Goal: Task Accomplishment & Management: Use online tool/utility

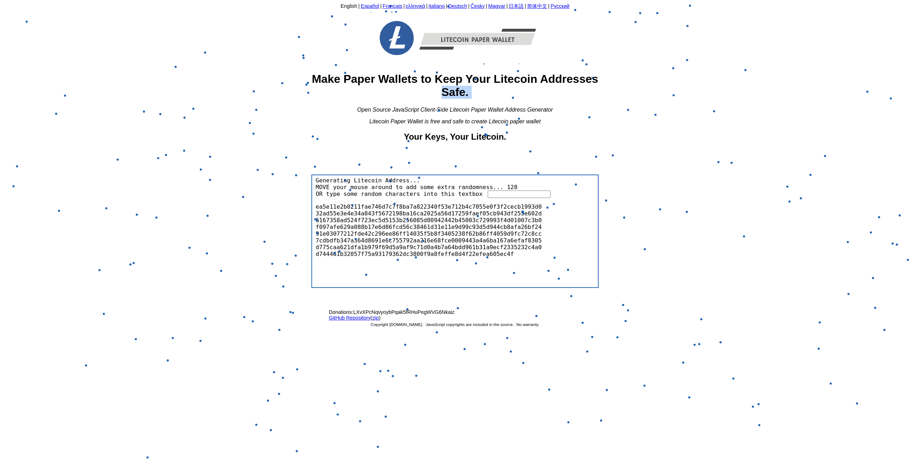
click at [287, 76] on body "English | Español | Français | ελληνικά | italiano | Deutsch | Česky | Magyar |…" at bounding box center [455, 234] width 905 height 462
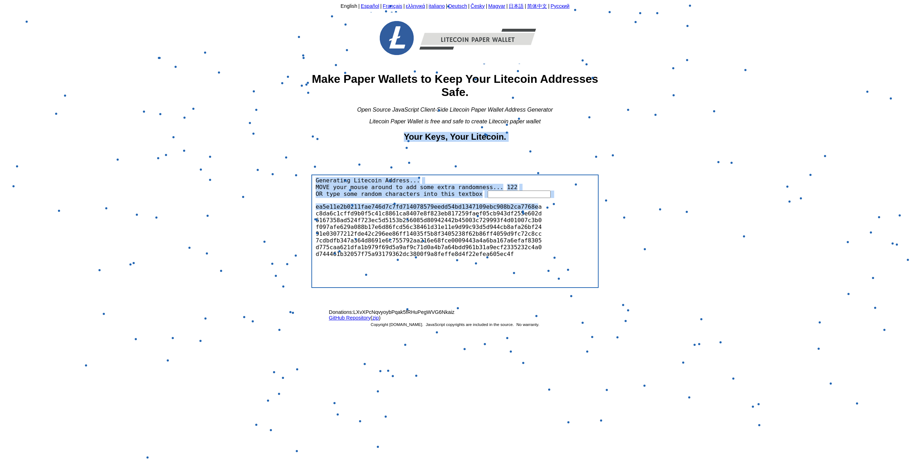
drag, startPoint x: 172, startPoint y: 136, endPoint x: 60, endPoint y: 199, distance: 129.3
click at [0, 182] on html "English | Español | Français | ελληνικά | italiano | Deutsch | Česky | Magyar |…" at bounding box center [455, 233] width 910 height 467
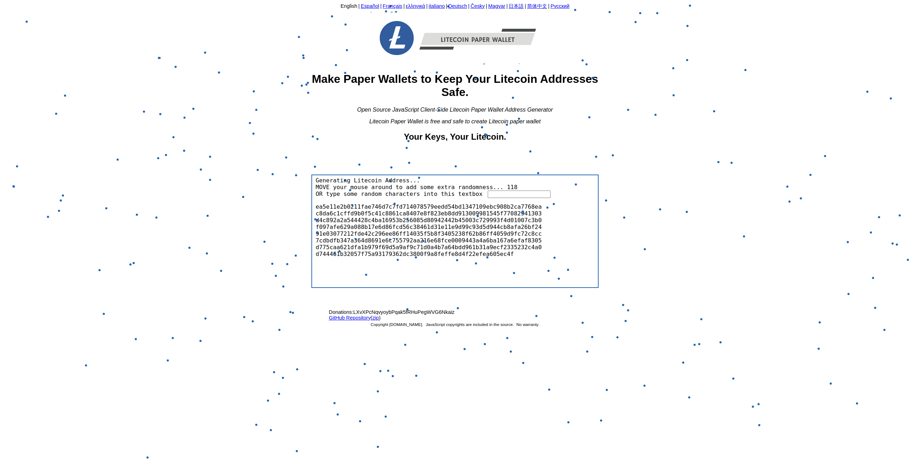
drag, startPoint x: 60, startPoint y: 199, endPoint x: 42, endPoint y: 223, distance: 29.4
click at [46, 218] on body "English | Español | Français | ελληνικά | italiano | Deutsch | Česky | Magyar |…" at bounding box center [455, 234] width 905 height 462
drag, startPoint x: 0, startPoint y: 243, endPoint x: 118, endPoint y: 230, distance: 118.4
click at [129, 233] on html "English | Español | Français | ελληνικά | italiano | Deutsch | Česky | Magyar |…" at bounding box center [455, 233] width 910 height 467
drag, startPoint x: 684, startPoint y: 347, endPoint x: 539, endPoint y: 184, distance: 218.2
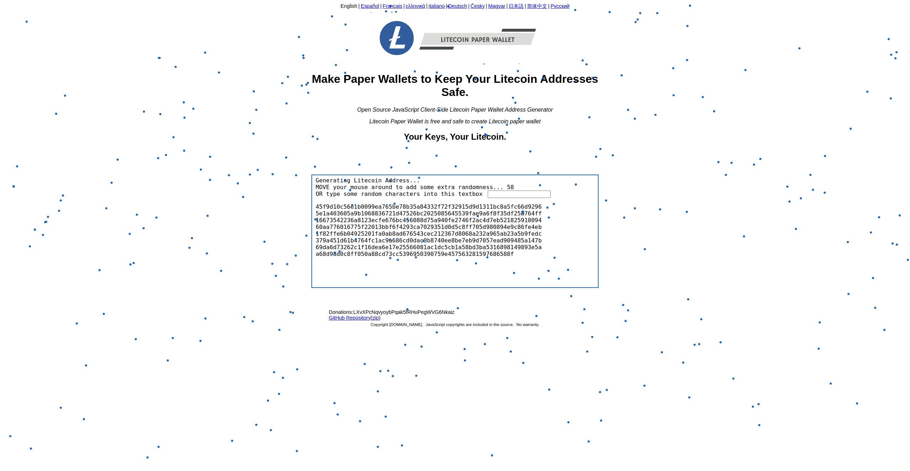
drag, startPoint x: 500, startPoint y: 97, endPoint x: 691, endPoint y: 88, distance: 191.5
click at [513, 94] on h1 "Make Paper Wallets to Keep Your Litecoin Addresses Safe." at bounding box center [455, 86] width 287 height 26
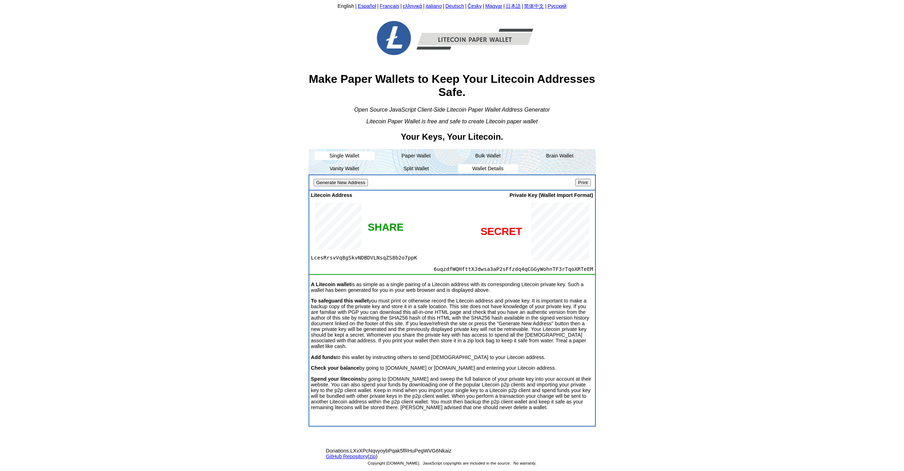
click at [502, 171] on li "Wallet Details" at bounding box center [488, 168] width 60 height 9
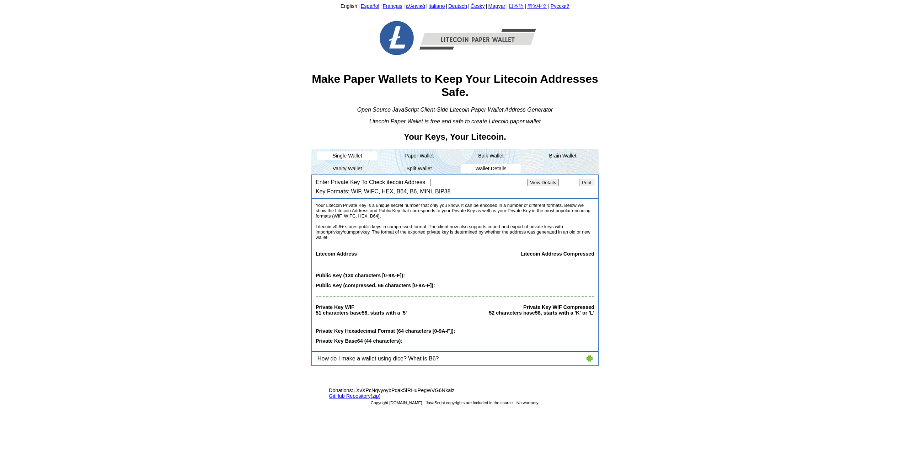
click at [352, 159] on li "Single Wallet" at bounding box center [347, 155] width 60 height 9
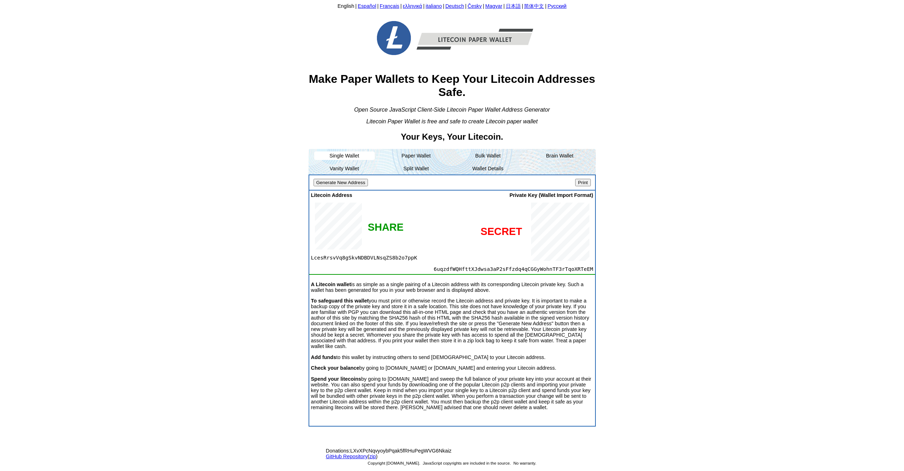
click at [344, 185] on input "Generate New Address" at bounding box center [341, 182] width 55 height 7
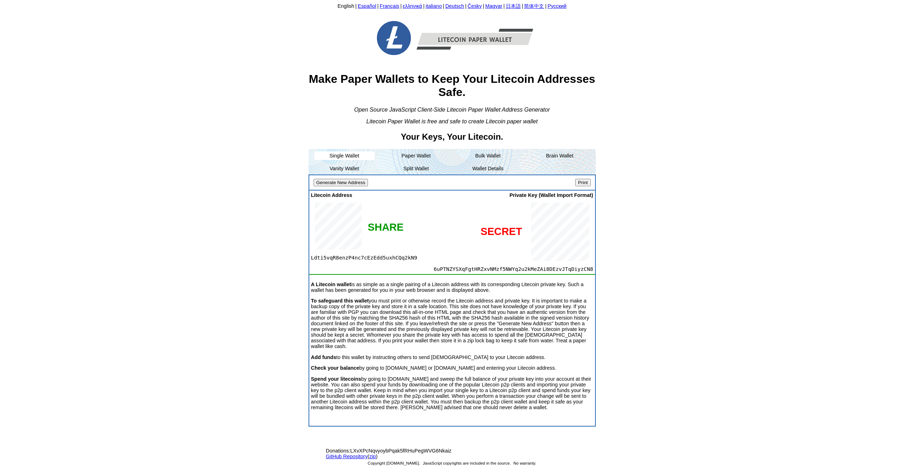
click at [344, 185] on input "Generate New Address" at bounding box center [341, 182] width 55 height 7
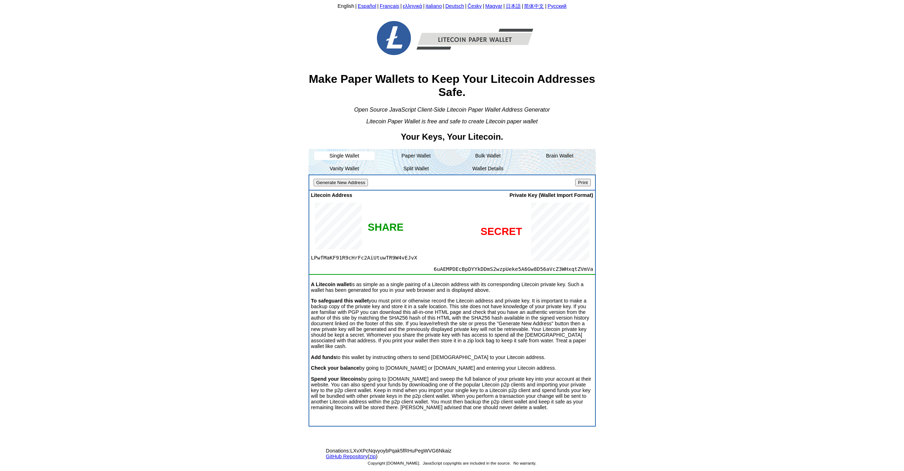
click at [344, 185] on input "Generate New Address" at bounding box center [341, 182] width 55 height 7
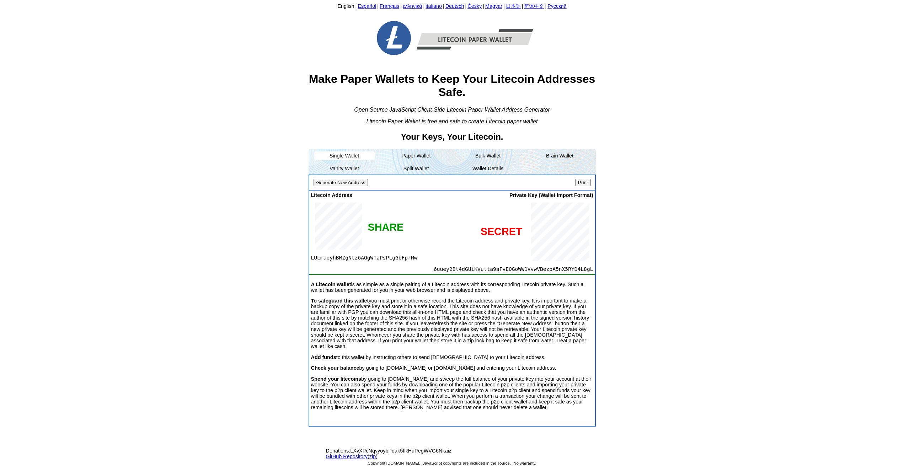
click at [344, 185] on input "Generate New Address" at bounding box center [341, 182] width 55 height 7
click at [334, 180] on div "Generate New Address Print" at bounding box center [452, 182] width 286 height 15
click at [334, 182] on input "Generate New Address" at bounding box center [341, 182] width 55 height 7
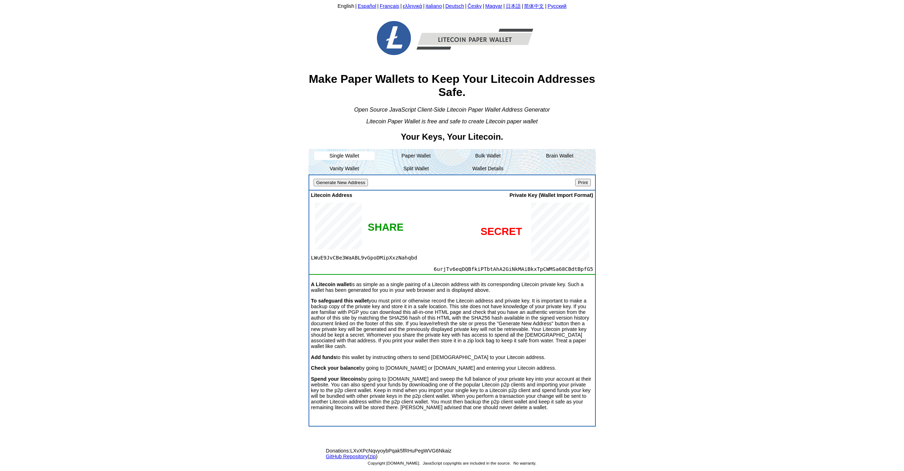
click at [334, 182] on input "Generate New Address" at bounding box center [341, 182] width 55 height 7
click at [335, 182] on input "Generate New Address" at bounding box center [341, 182] width 55 height 7
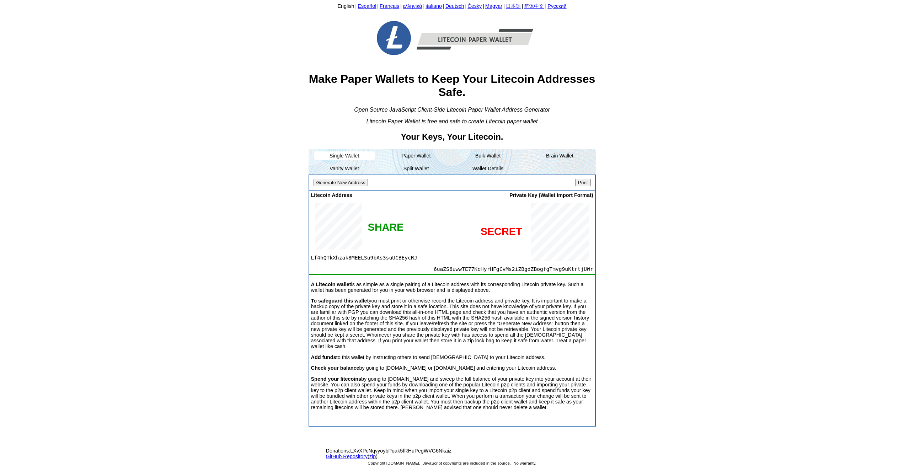
click at [335, 182] on input "Generate New Address" at bounding box center [341, 182] width 55 height 7
click at [356, 169] on li "Vanity Wallet" at bounding box center [344, 168] width 60 height 9
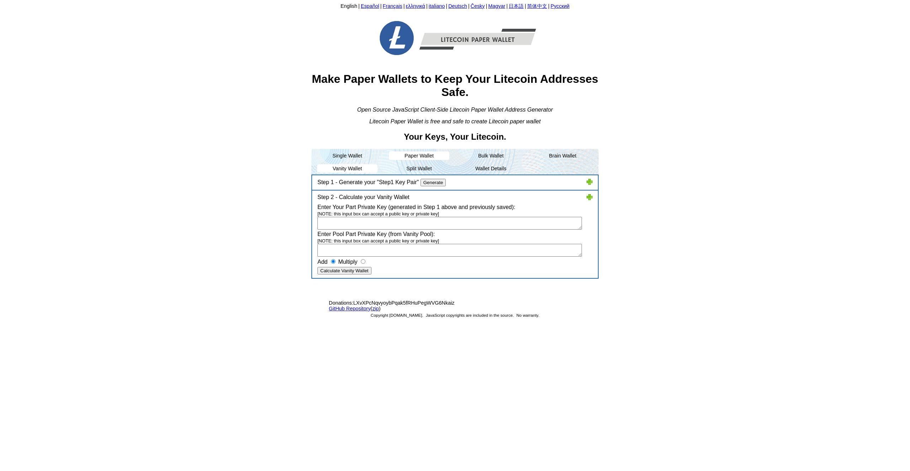
click at [421, 160] on li "Paper Wallet" at bounding box center [419, 155] width 60 height 9
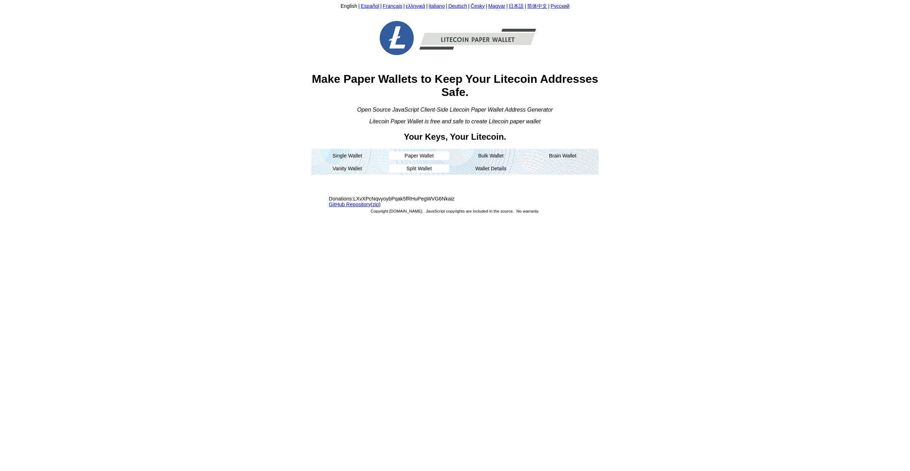
click at [421, 171] on li "Split Wallet" at bounding box center [419, 168] width 60 height 9
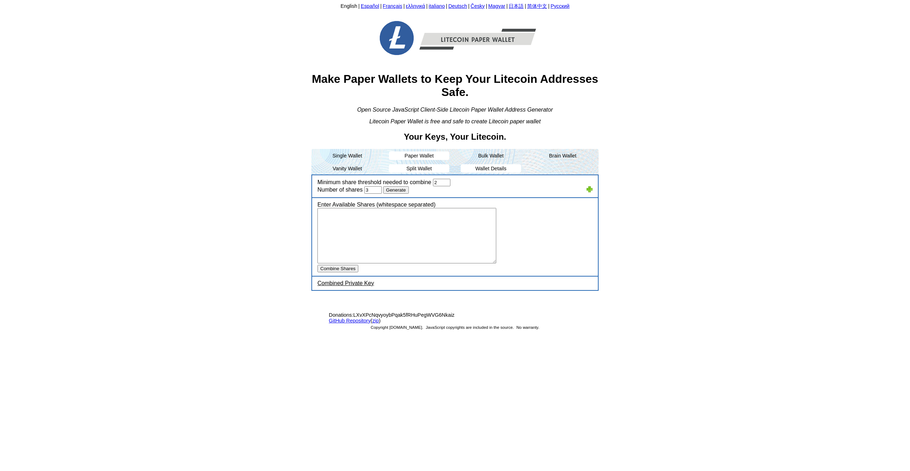
click at [495, 169] on li "Wallet Details" at bounding box center [491, 168] width 60 height 9
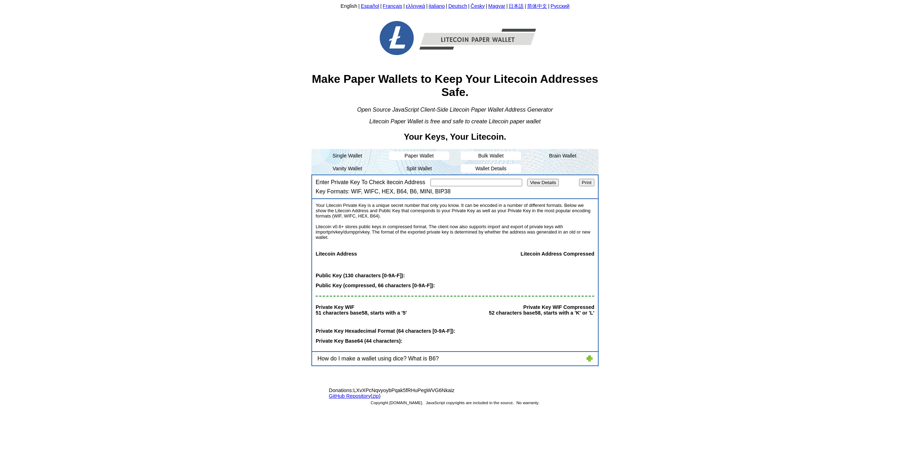
click at [501, 156] on li "Bulk Wallet" at bounding box center [491, 155] width 60 height 9
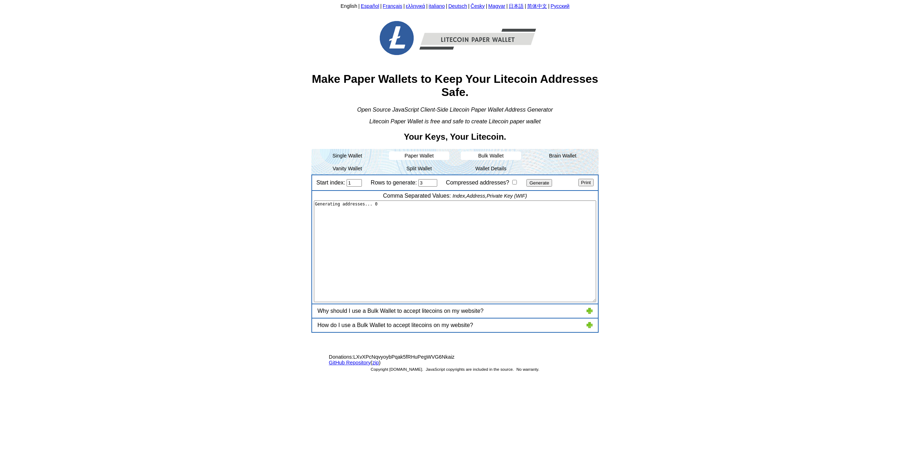
type textarea "1,"LX7UQVSCyTcFbegk7cthYb9E9uoxLGScVx","6uY5zty3zY7eFv8UCoV7cCVwByzoo7Mbi9jVdsA…"
click at [536, 156] on li "Brain Wallet" at bounding box center [563, 155] width 60 height 9
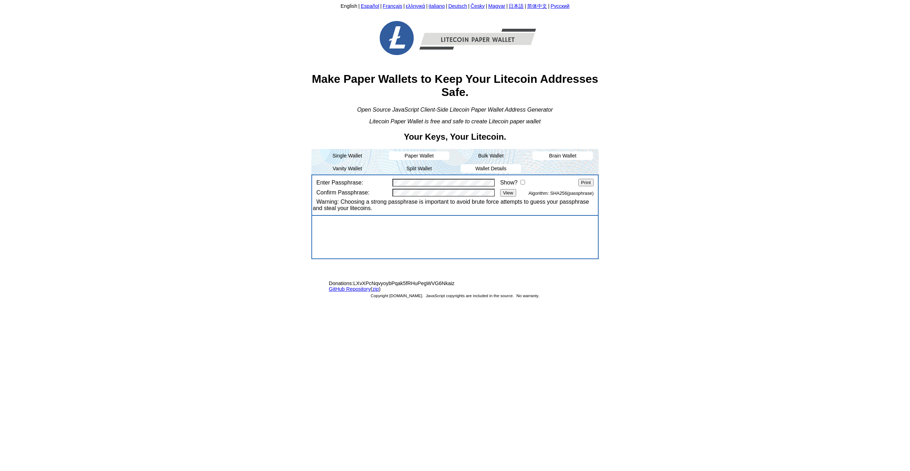
click at [480, 168] on li "Wallet Details" at bounding box center [491, 168] width 60 height 9
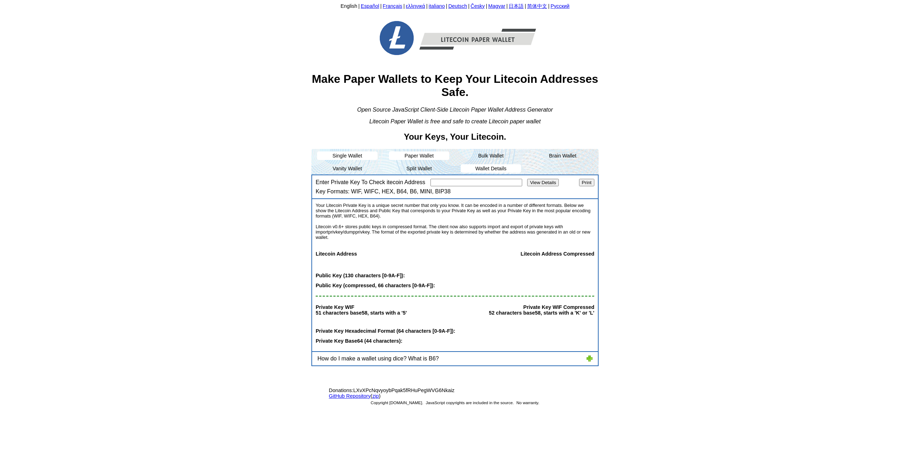
click at [345, 155] on li "Single Wallet" at bounding box center [347, 155] width 60 height 9
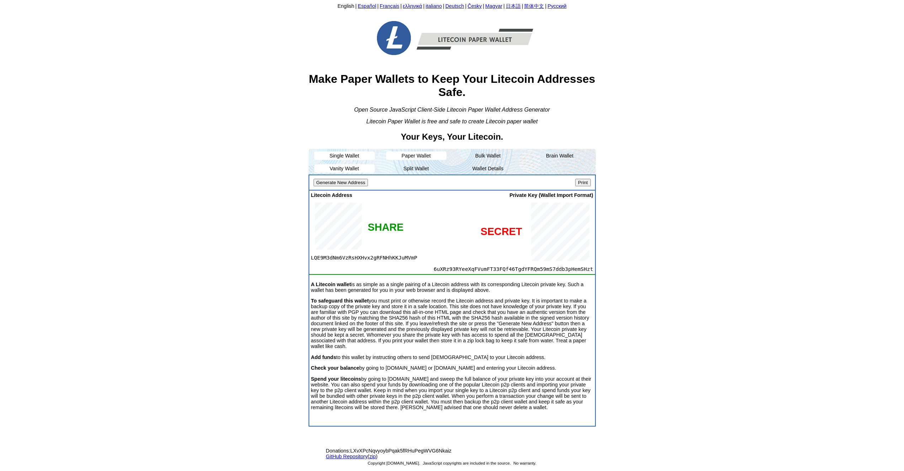
click at [349, 168] on li "Vanity Wallet" at bounding box center [344, 168] width 60 height 9
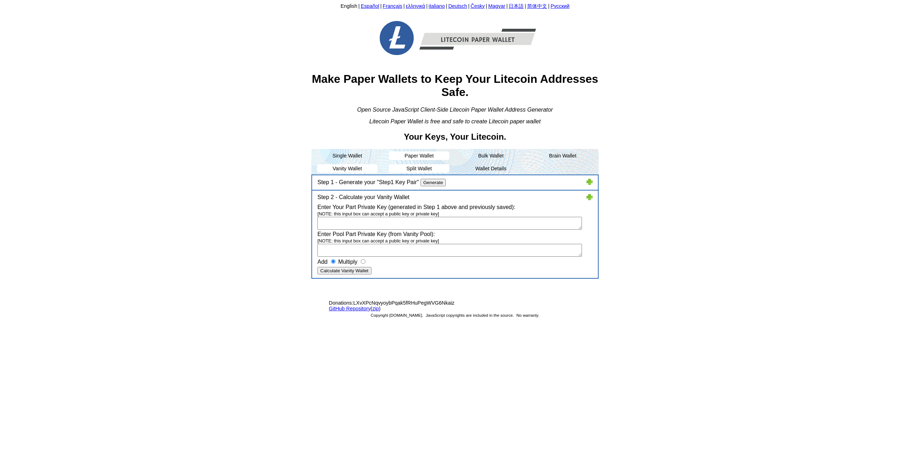
click at [420, 171] on li "Split Wallet" at bounding box center [419, 168] width 60 height 9
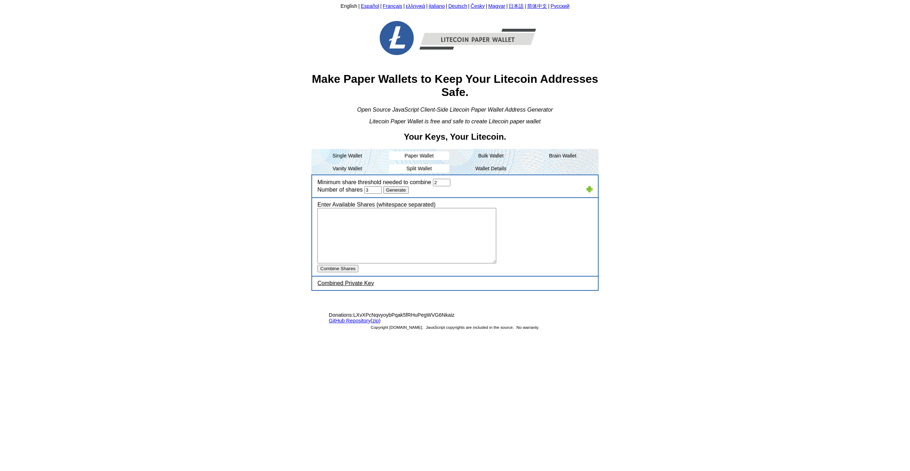
click at [398, 187] on div "Minimum share threshold needed to combine 2 Number of shares 3 Generate" at bounding box center [455, 186] width 286 height 23
click at [397, 189] on input "Generate" at bounding box center [396, 189] width 26 height 7
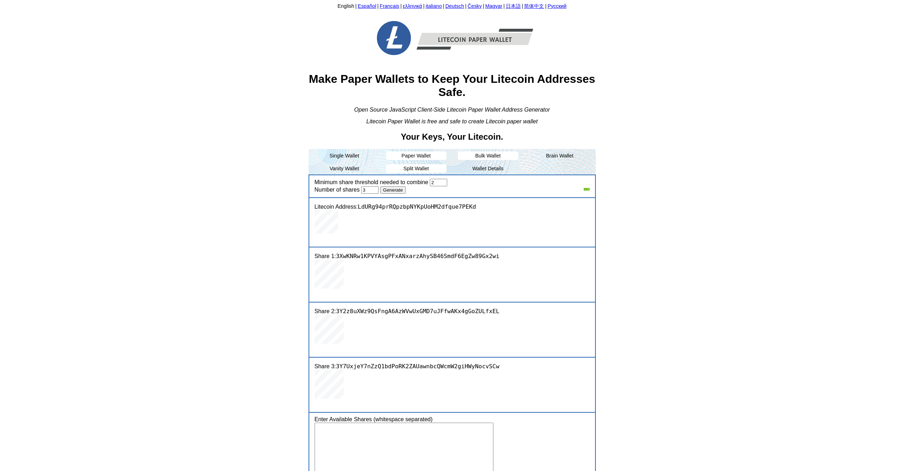
click at [482, 160] on li "Bulk Wallet" at bounding box center [488, 155] width 60 height 9
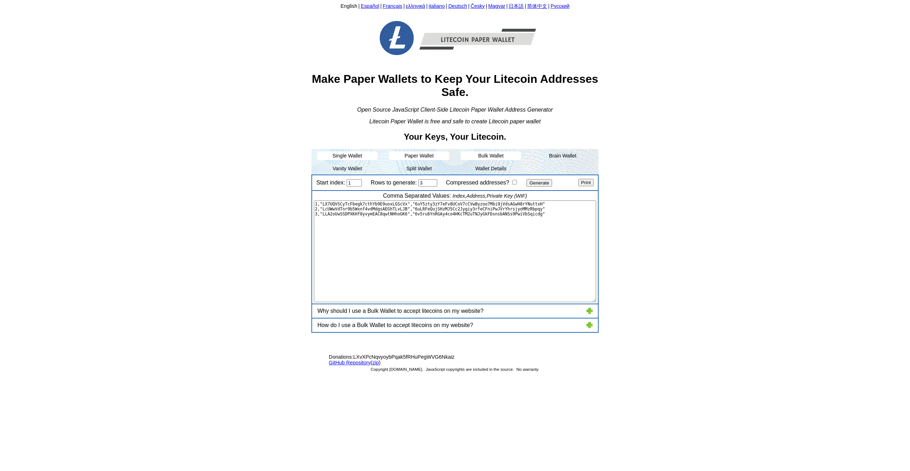
click at [345, 157] on li "Single Wallet" at bounding box center [347, 155] width 60 height 9
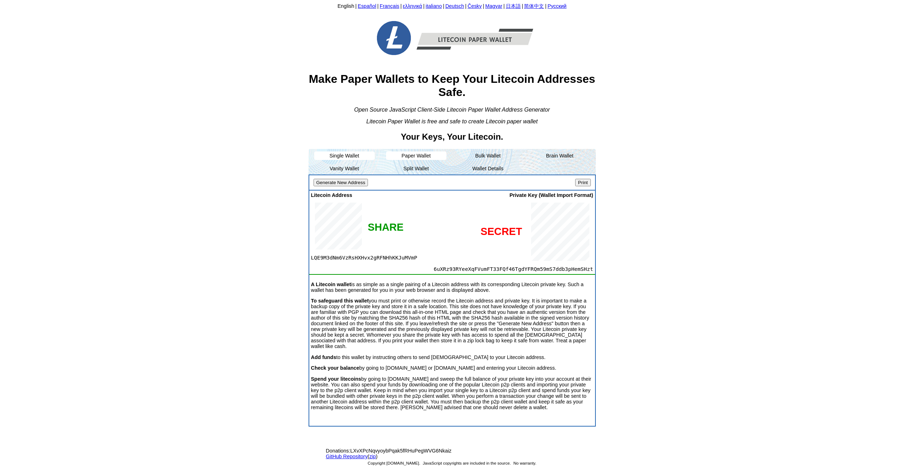
click at [350, 179] on div "Generate New Address Print" at bounding box center [452, 182] width 286 height 15
click at [347, 186] on input "Generate New Address" at bounding box center [341, 182] width 55 height 7
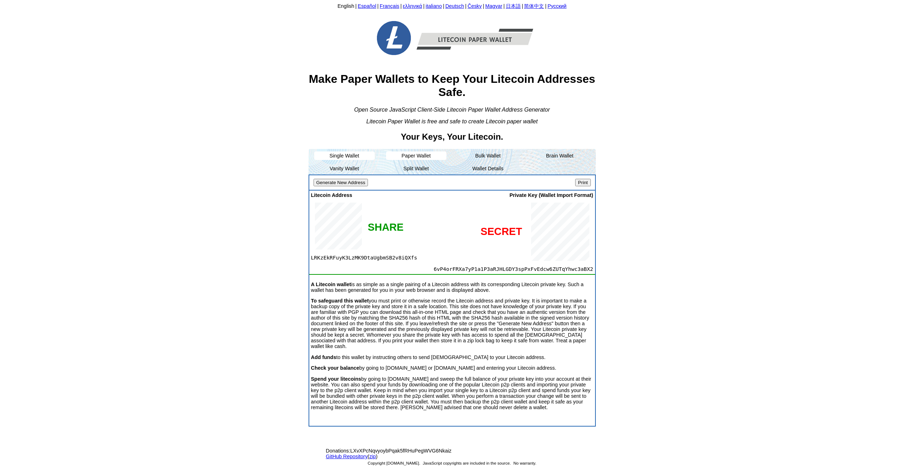
click at [347, 186] on input "Generate New Address" at bounding box center [341, 182] width 55 height 7
click at [349, 183] on input "Generate New Address" at bounding box center [341, 182] width 55 height 7
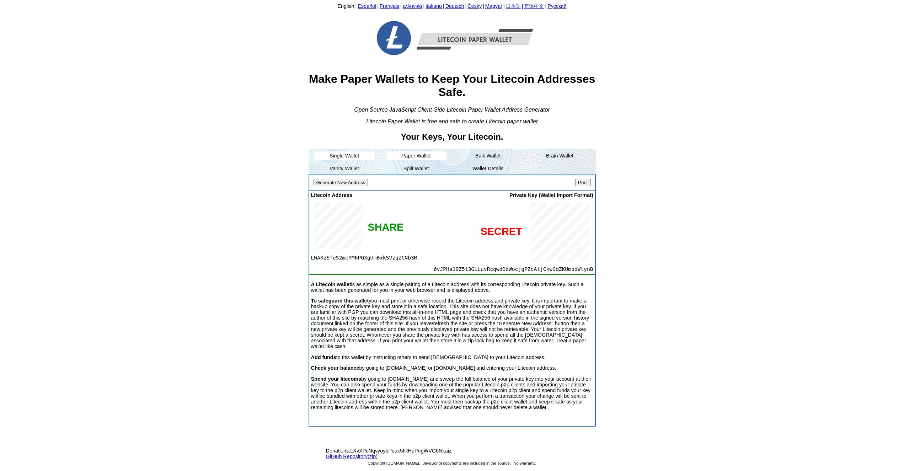
click at [349, 183] on input "Generate New Address" at bounding box center [341, 182] width 55 height 7
click at [440, 272] on span "6uFzJKwGN8BbenFuTiZwAL1zLvYWo94x1H7kVVuPYk3NtoHQqfk" at bounding box center [495, 269] width 198 height 6
copy span "6uFzJKwGN8BbenFuTiZwAL1zLvYWo94x1H7kVVuPYk3NtoHQqfk"
click at [129, 386] on body "English | Español | Français | ελληνικά | italiano | Deutsch | Česky | Magyar |…" at bounding box center [452, 234] width 899 height 462
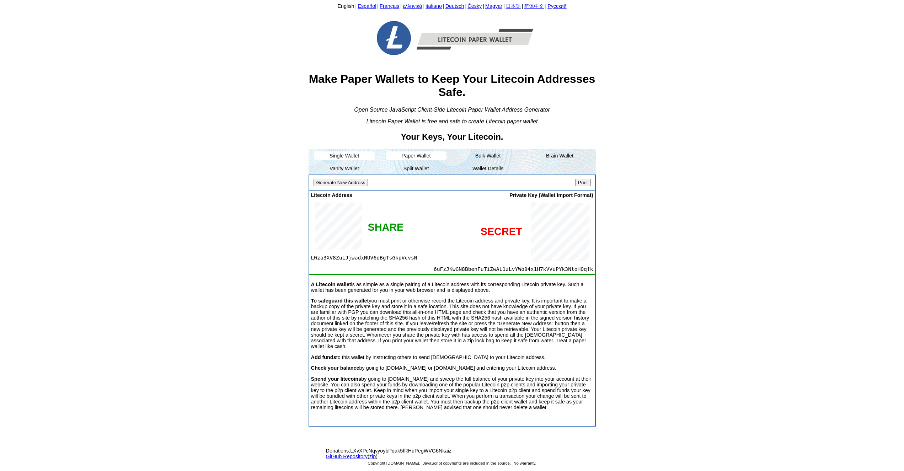
click at [103, 467] on html "English | Español | Français | ελληνικά | italiano | Deutsch | Česky | Magyar |…" at bounding box center [452, 233] width 904 height 467
